Goal: Use online tool/utility: Utilize a website feature to perform a specific function

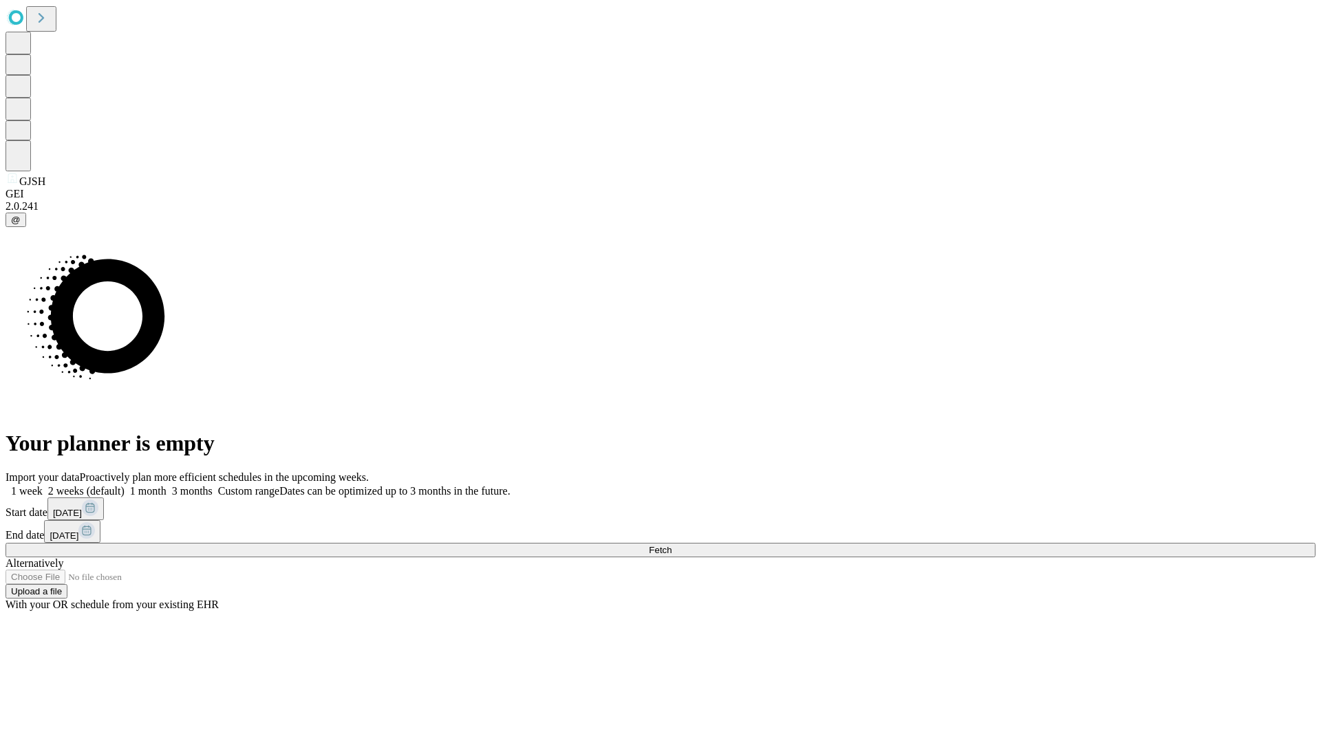
click at [672, 545] on span "Fetch" at bounding box center [660, 550] width 23 height 10
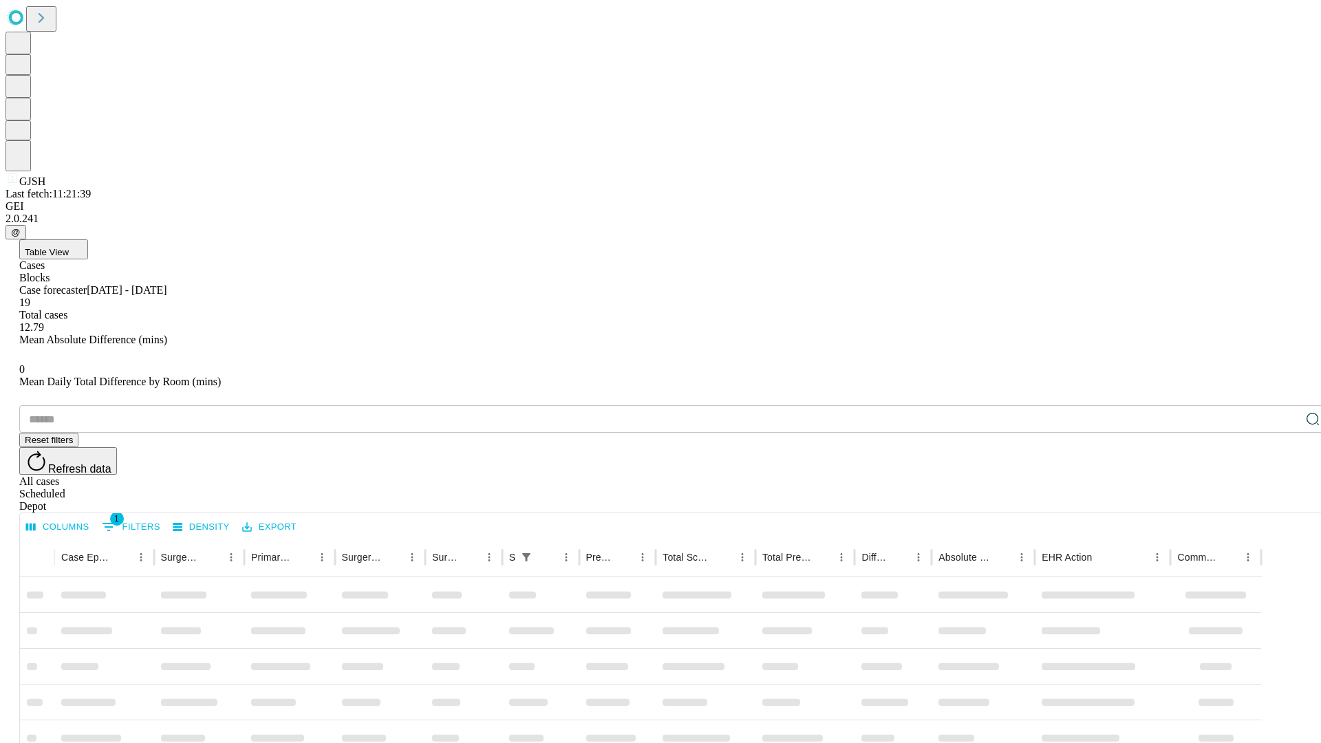
click at [69, 247] on span "Table View" at bounding box center [47, 252] width 44 height 10
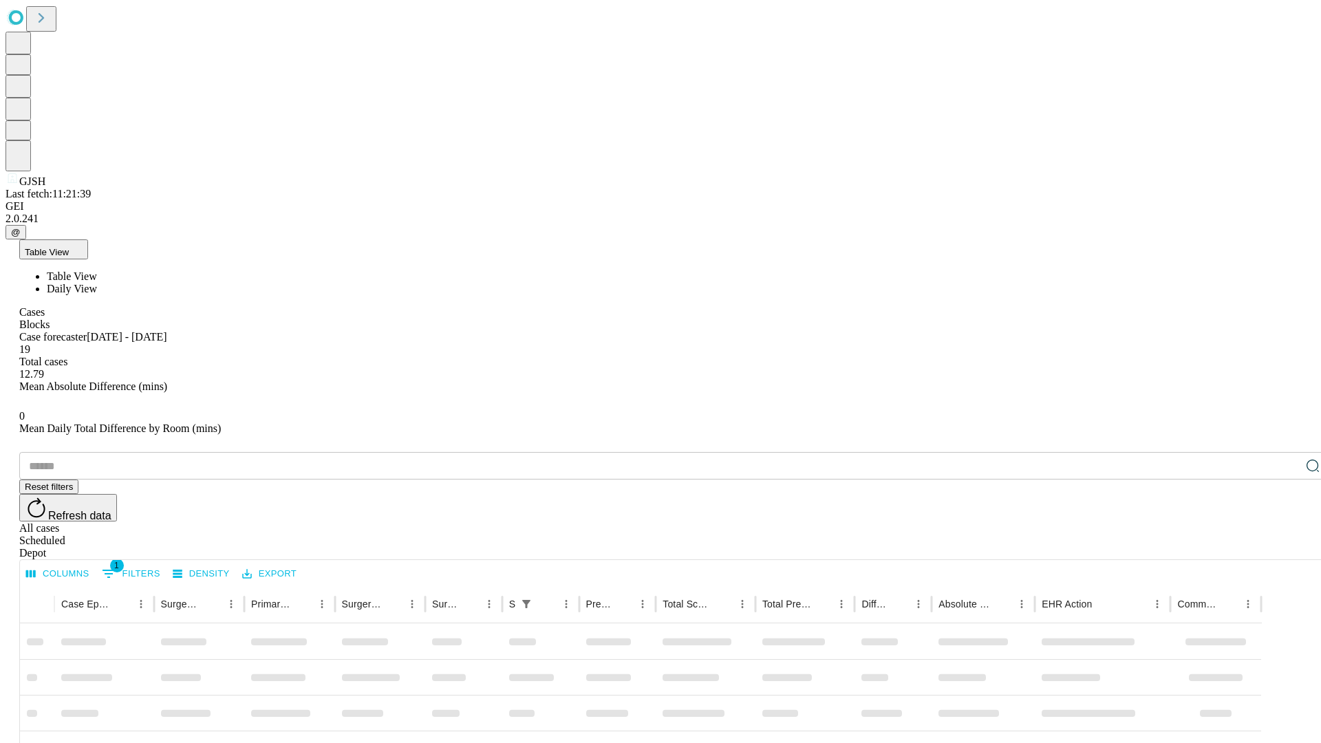
click at [97, 283] on span "Daily View" at bounding box center [72, 289] width 50 height 12
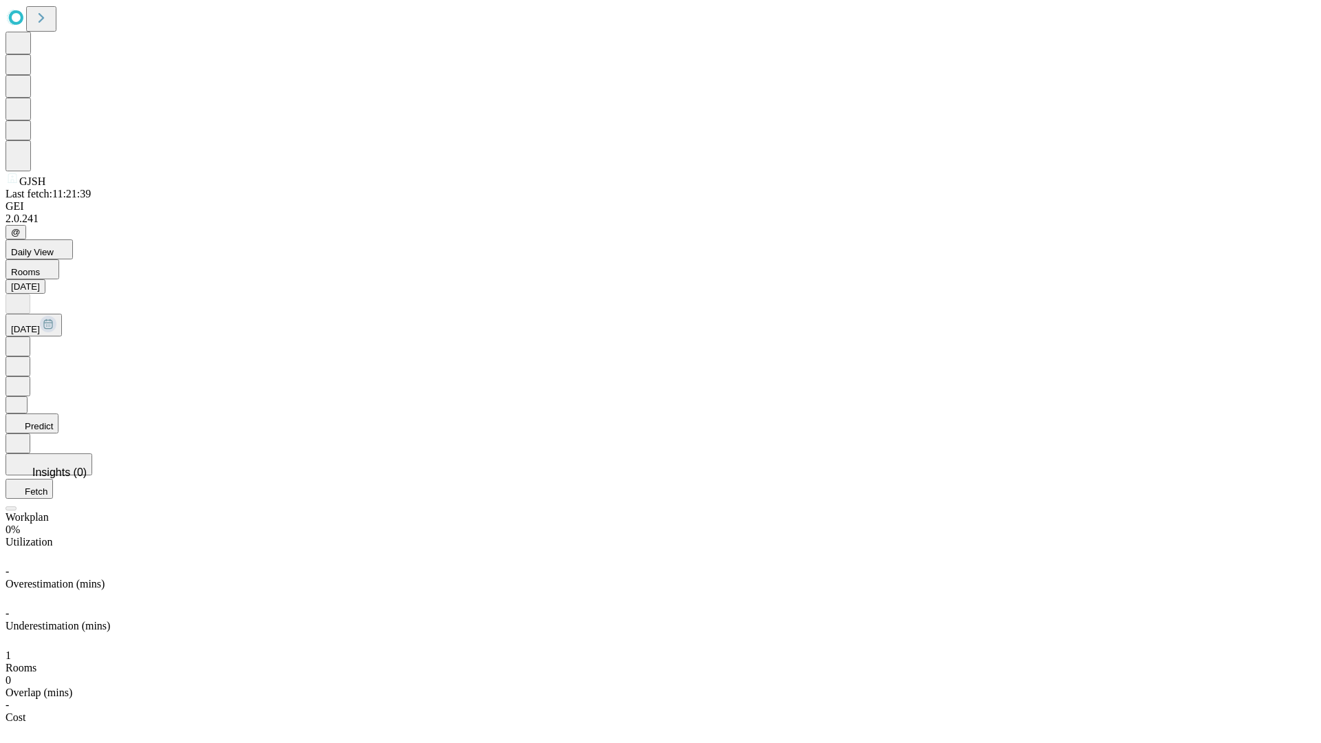
click at [58, 414] on button "Predict" at bounding box center [32, 424] width 53 height 20
